Goal: Book appointment/travel/reservation

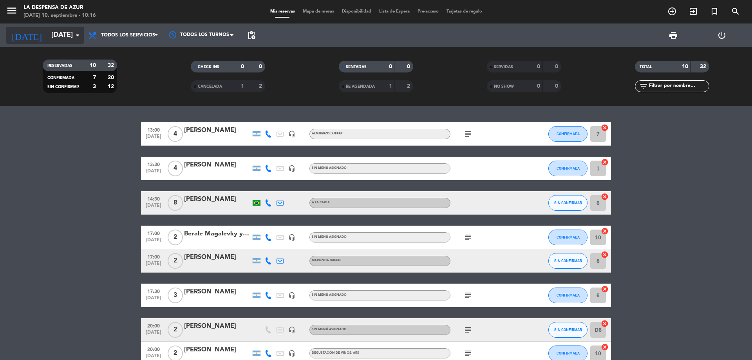
click at [67, 36] on input "[DATE]" at bounding box center [92, 35] width 91 height 16
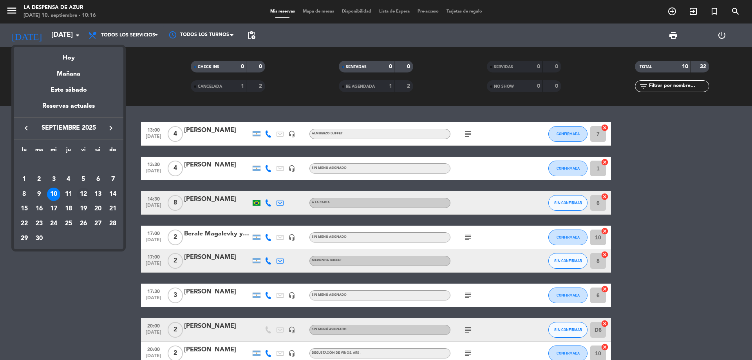
click at [83, 197] on div "12" at bounding box center [83, 194] width 13 height 13
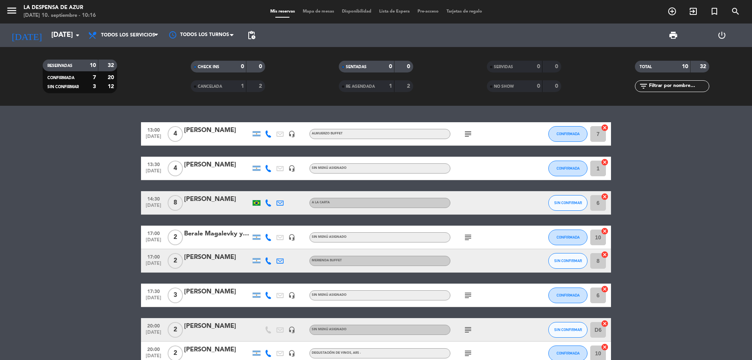
type input "[DATE]"
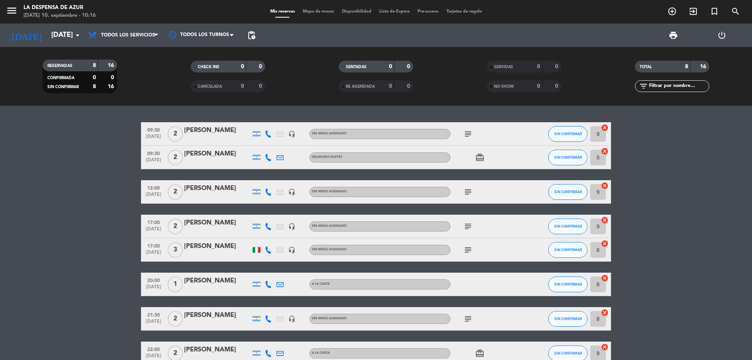
click at [202, 221] on div "[PERSON_NAME]" at bounding box center [217, 223] width 67 height 10
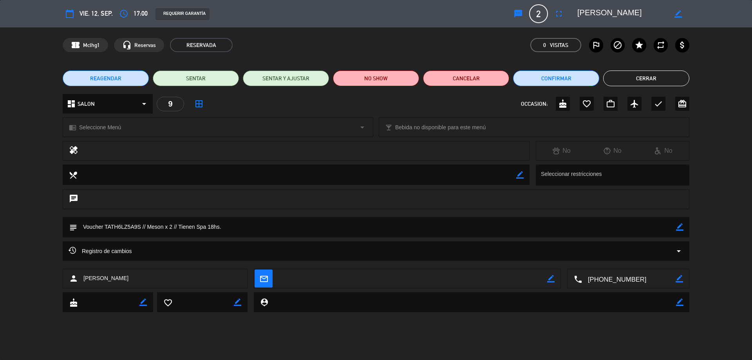
click at [112, 76] on span "REAGENDAR" at bounding box center [105, 78] width 31 height 8
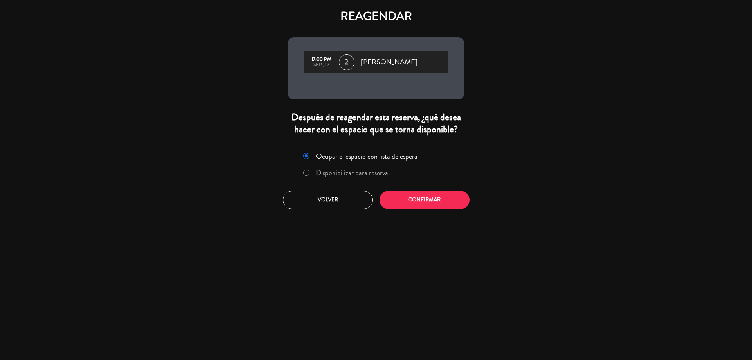
drag, startPoint x: 311, startPoint y: 170, endPoint x: 374, endPoint y: 185, distance: 64.8
click at [312, 170] on label "Disponibilizar para reserva" at bounding box center [345, 173] width 93 height 14
click at [417, 201] on button "Confirmar" at bounding box center [425, 200] width 90 height 18
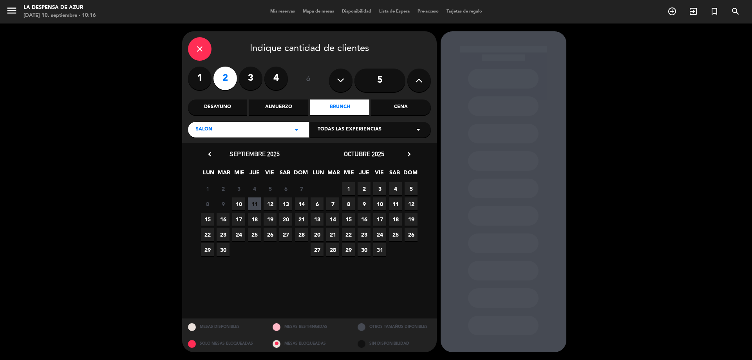
click at [270, 217] on span "19" at bounding box center [270, 219] width 13 height 13
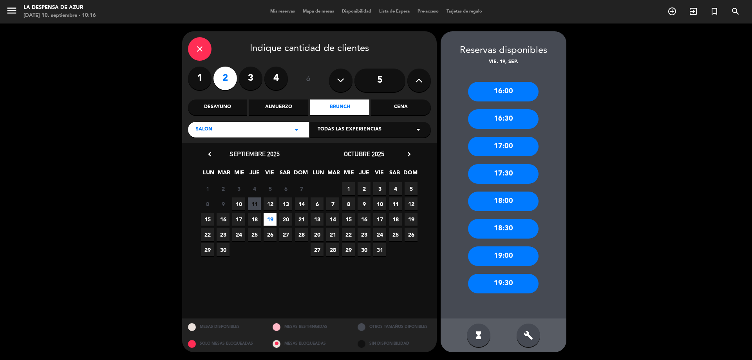
click at [494, 203] on div "18:00" at bounding box center [503, 202] width 71 height 20
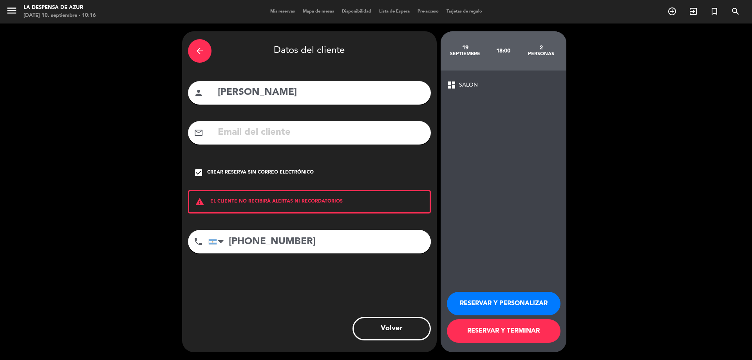
click at [478, 298] on button "RESERVAR Y PERSONALIZAR" at bounding box center [504, 304] width 114 height 24
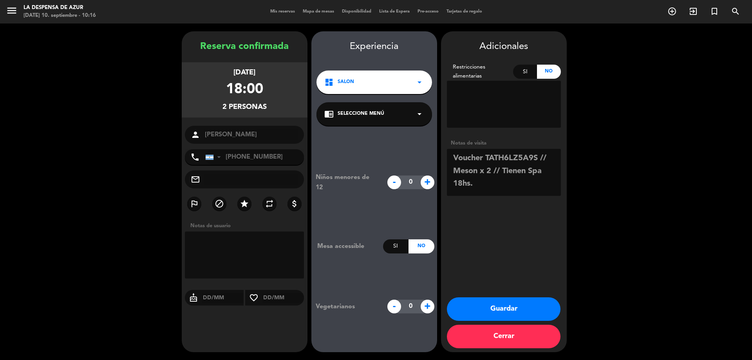
drag, startPoint x: 503, startPoint y: 172, endPoint x: 529, endPoint y: 191, distance: 32.2
click at [529, 191] on textarea at bounding box center [504, 172] width 114 height 47
type textarea "Voucher TATH6LZ5A9S // Meson x 2 // suben del spa // BE"
click at [527, 308] on button "Guardar" at bounding box center [504, 309] width 114 height 24
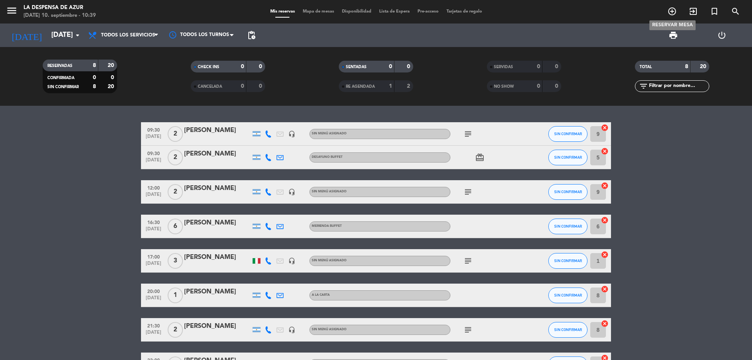
click at [670, 11] on icon "add_circle_outline" at bounding box center [671, 11] width 9 height 9
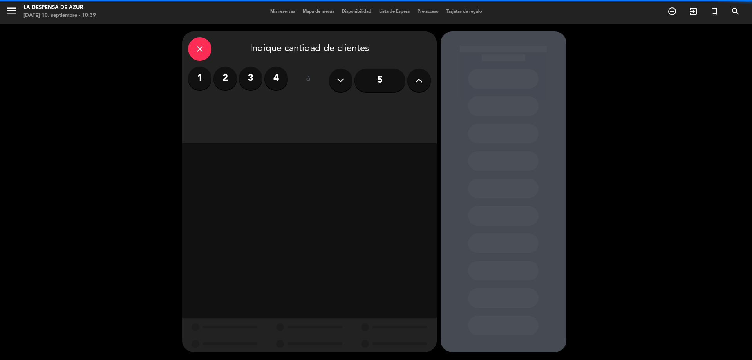
click at [232, 72] on label "2" at bounding box center [225, 79] width 24 height 24
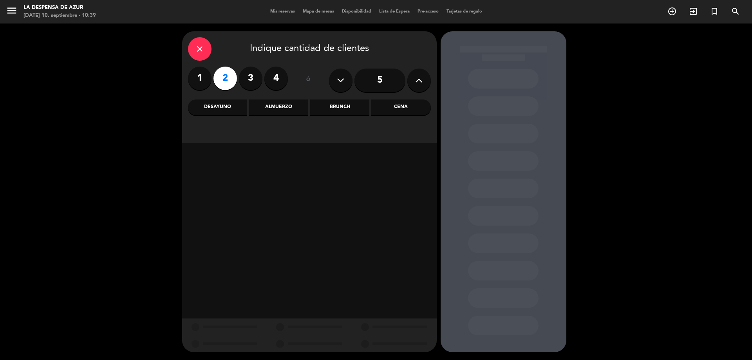
click at [382, 108] on div "Cena" at bounding box center [400, 107] width 59 height 16
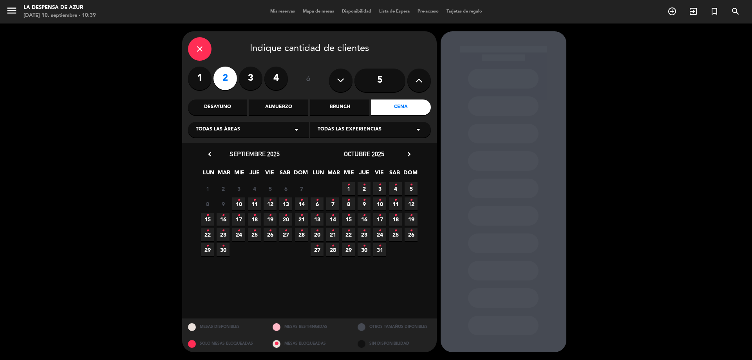
click at [394, 186] on span "4 •" at bounding box center [395, 188] width 13 height 13
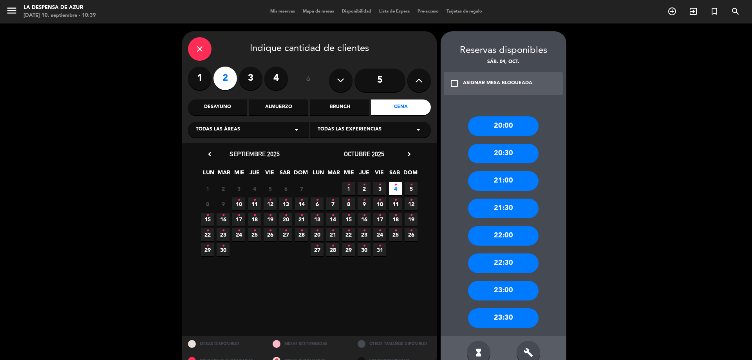
click at [519, 186] on div "21:00" at bounding box center [503, 181] width 71 height 20
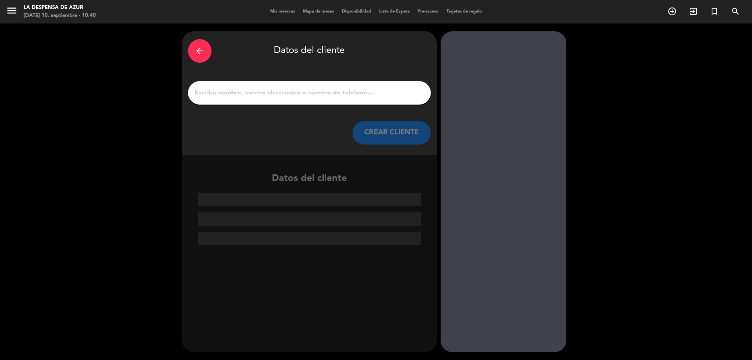
click at [299, 94] on input "1" at bounding box center [309, 92] width 231 height 11
paste input "[PERSON_NAME] Tea [PERSON_NAME] 3513550161 // v. 21069 // Ritual para Parejas c…"
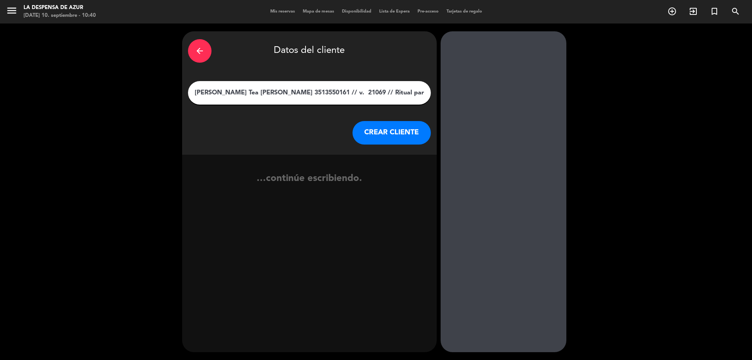
scroll to position [0, 76]
type input "[PERSON_NAME] Tea [PERSON_NAME] 3513550161 // v. 21069 // Ritual para Parejas c…"
click at [365, 127] on button "CREAR CLIENTE" at bounding box center [392, 133] width 78 height 24
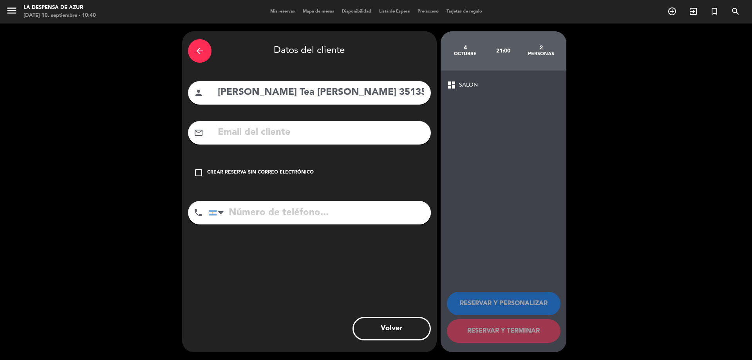
drag, startPoint x: 300, startPoint y: 89, endPoint x: 360, endPoint y: 98, distance: 59.8
click at [360, 98] on input "[PERSON_NAME] Tea [PERSON_NAME] 3513550161 // v. 21069 // Ritual para Parejas c…" at bounding box center [321, 93] width 208 height 16
type input "[PERSON_NAME] Tea [PERSON_NAME] // v. 21069 // Ritual para Parejas con almuerzo…"
drag, startPoint x: 275, startPoint y: 212, endPoint x: 268, endPoint y: 188, distance: 24.2
click at [274, 210] on input "tel" at bounding box center [319, 213] width 222 height 24
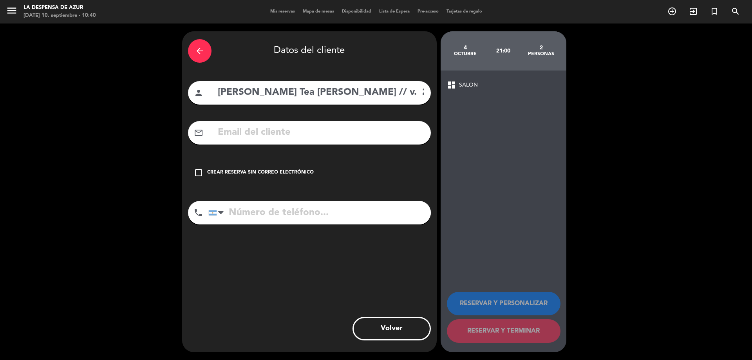
paste input "3513550161"
type input "3513550161"
drag, startPoint x: 271, startPoint y: 172, endPoint x: 275, endPoint y: 165, distance: 8.8
click at [271, 172] on div "Crear reserva sin correo electrónico" at bounding box center [260, 173] width 107 height 8
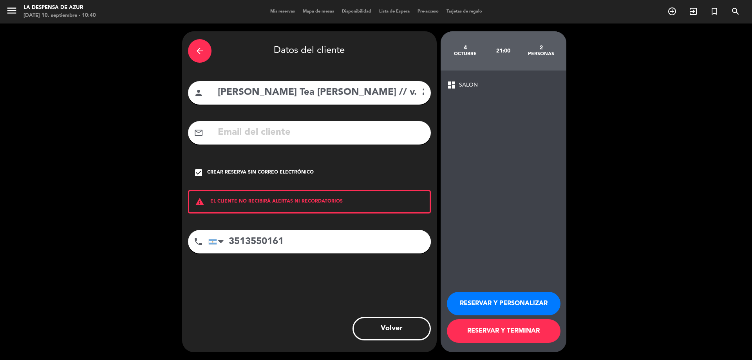
scroll to position [0, 193]
drag, startPoint x: 301, startPoint y: 94, endPoint x: 561, endPoint y: 99, distance: 259.7
click at [561, 99] on div "arrow_back Datos del cliente person [PERSON_NAME] Tea [PERSON_NAME] // v. 21069…" at bounding box center [376, 192] width 752 height 336
type input "[PERSON_NAME] Tea [PERSON_NAME]"
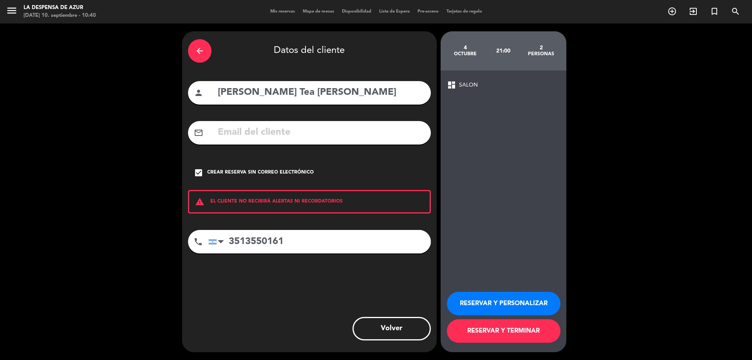
click at [505, 298] on button "RESERVAR Y PERSONALIZAR" at bounding box center [504, 304] width 114 height 24
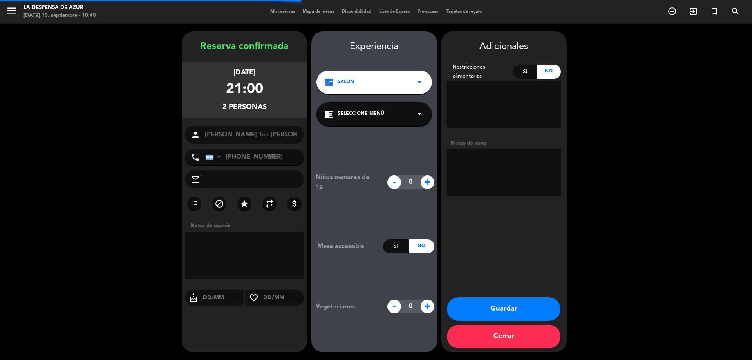
drag, startPoint x: 505, startPoint y: 188, endPoint x: 503, endPoint y: 171, distance: 16.5
click at [503, 171] on textarea at bounding box center [504, 172] width 114 height 47
paste textarea "// v. 21069 // Ritual para Parejas con almuerzo o cena de 3 pasos // BE"
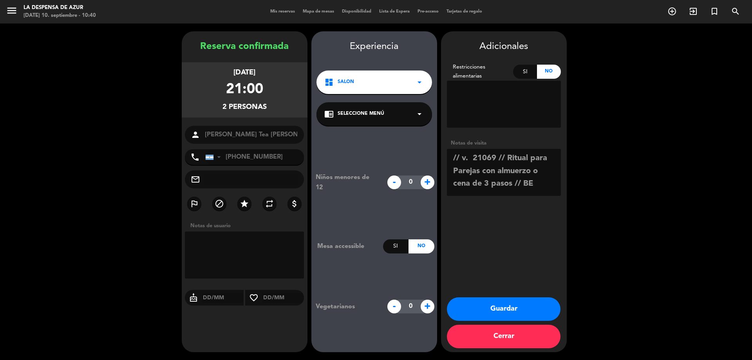
drag, startPoint x: 503, startPoint y: 159, endPoint x: 540, endPoint y: 169, distance: 37.8
click at [540, 169] on textarea at bounding box center [504, 172] width 114 height 47
click at [477, 173] on textarea at bounding box center [504, 172] width 114 height 47
type textarea "// v. 21069 //cena de 3 pasos x2 sin bebida // suben del spa // BE"
drag, startPoint x: 491, startPoint y: 304, endPoint x: 466, endPoint y: 250, distance: 59.4
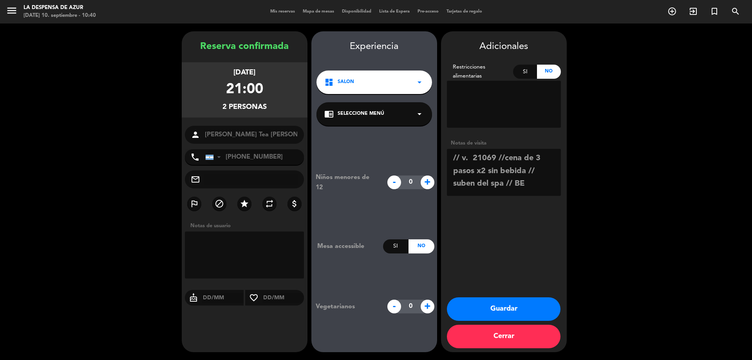
click at [491, 303] on button "Guardar" at bounding box center [504, 309] width 114 height 24
